Goal: Communication & Community: Share content

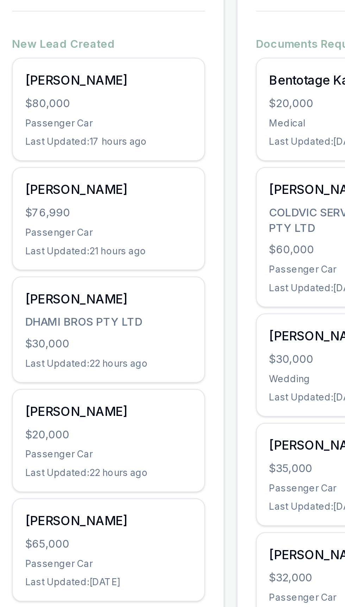
scroll to position [0, 0]
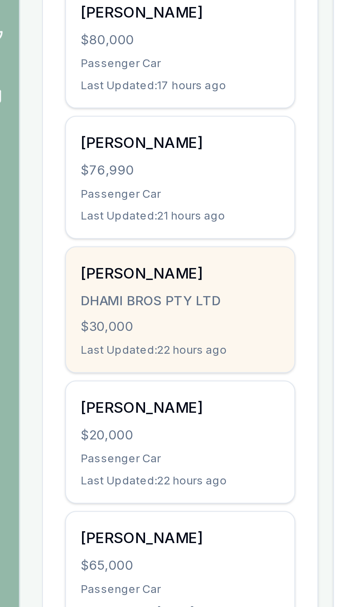
click at [91, 279] on div "DHAMI BROS PTY LTD" at bounding box center [81, 277] width 76 height 7
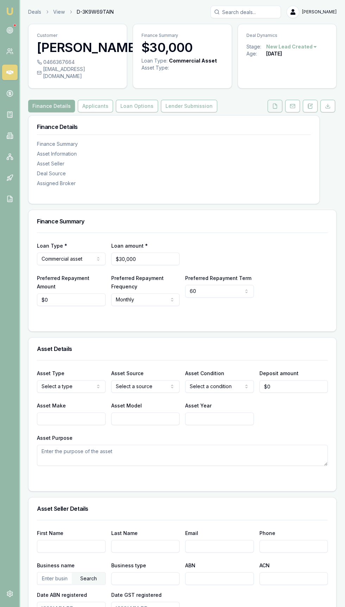
click at [275, 109] on icon at bounding box center [275, 106] width 6 height 6
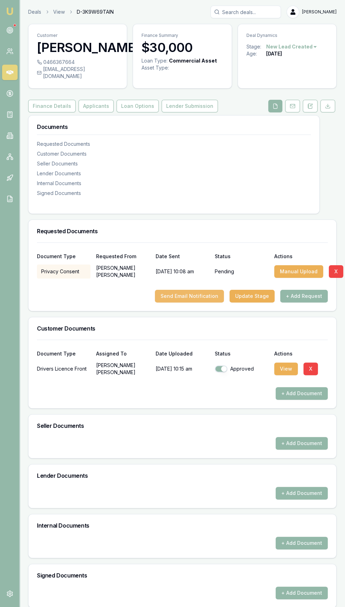
click at [201, 303] on button "Send Email Notification" at bounding box center [189, 296] width 69 height 13
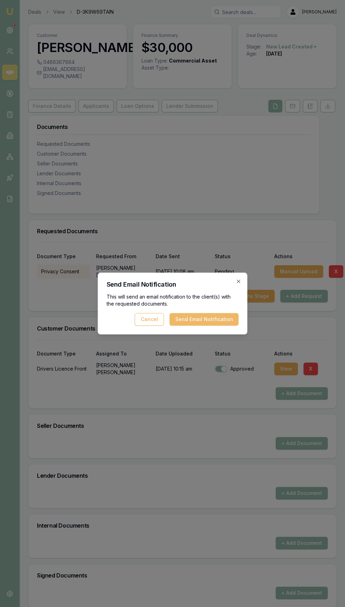
click at [228, 320] on button "Send Email Notification" at bounding box center [203, 319] width 69 height 13
